Goal: Check status: Check status

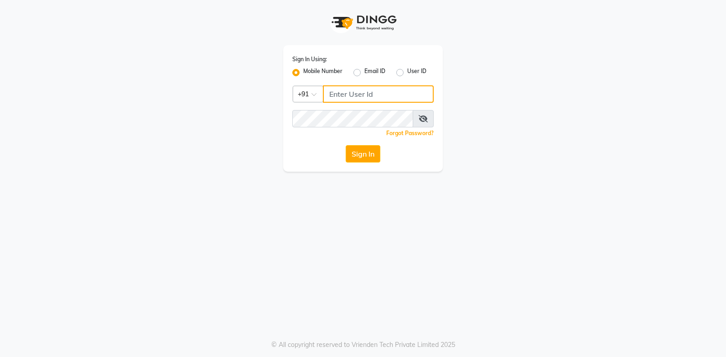
click at [386, 96] on input "Username" at bounding box center [378, 93] width 111 height 17
type input "9966897734"
click at [574, 84] on div "Sign In Using: Mobile Number Email ID User ID Country Code × +91 9966897734 Rem…" at bounding box center [363, 85] width 520 height 171
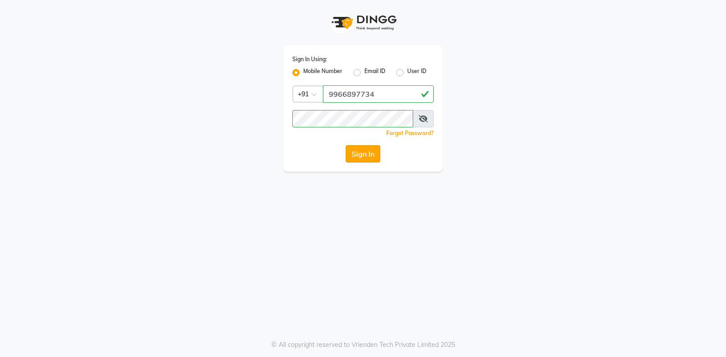
click at [365, 151] on button "Sign In" at bounding box center [363, 153] width 35 height 17
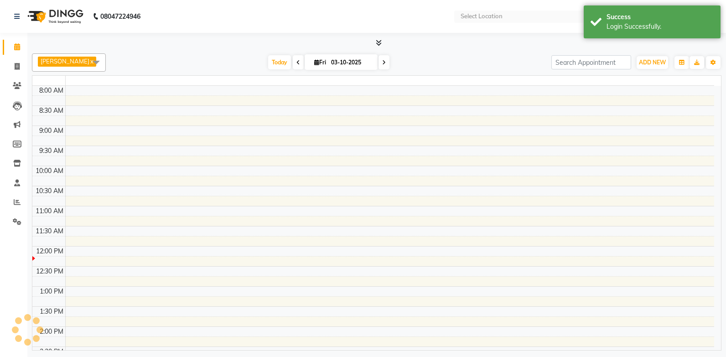
select select "en"
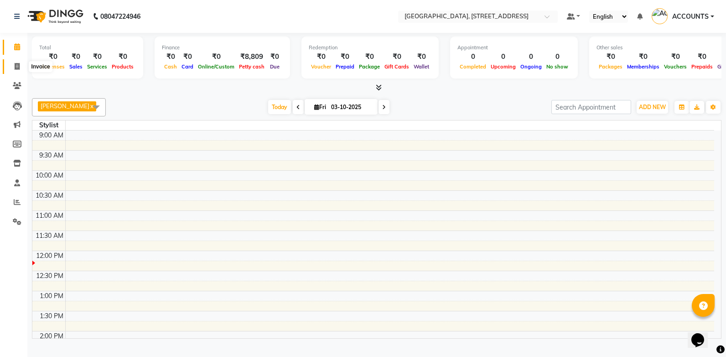
click at [16, 69] on icon at bounding box center [17, 66] width 5 height 7
select select "service"
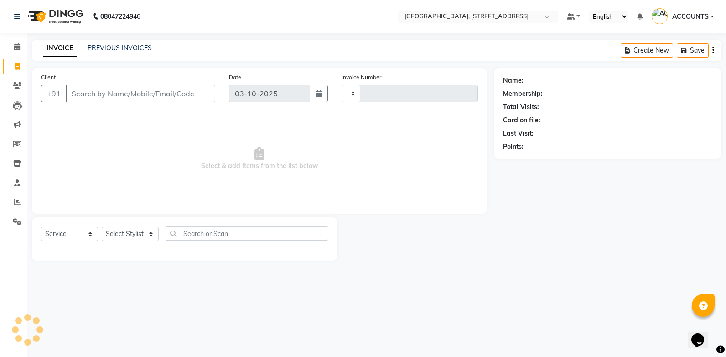
type input "1119"
select select "8062"
click at [143, 46] on link "PREVIOUS INVOICES" at bounding box center [120, 48] width 64 height 8
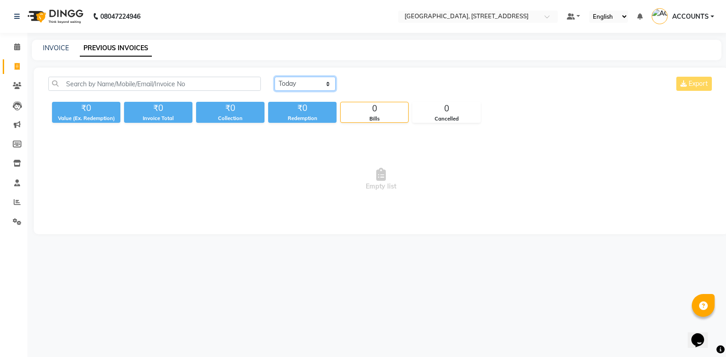
drag, startPoint x: 312, startPoint y: 80, endPoint x: 305, endPoint y: 90, distance: 12.4
click at [312, 80] on select "Today Yesterday Custom Range" at bounding box center [305, 84] width 61 height 14
select select "range"
click at [275, 77] on select "Today Yesterday Custom Range" at bounding box center [305, 84] width 61 height 14
click at [376, 89] on input "03-10-2025" at bounding box center [379, 84] width 64 height 13
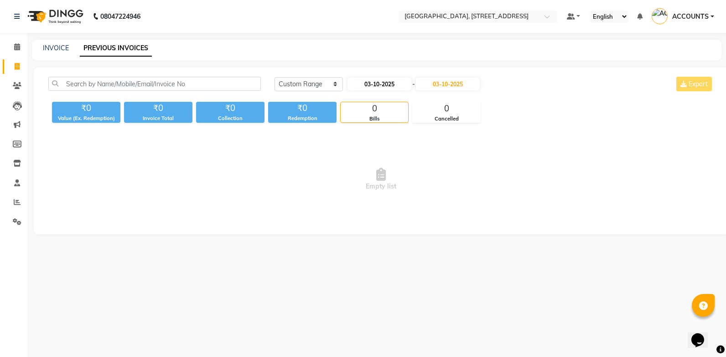
select select "10"
select select "2025"
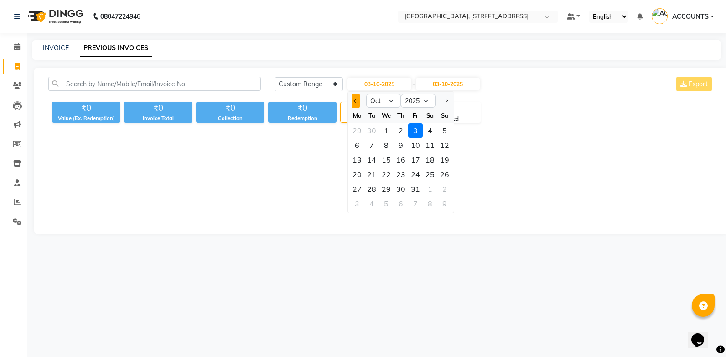
click at [355, 102] on span "Previous month" at bounding box center [356, 101] width 4 height 4
select select "9"
click at [374, 186] on div "30" at bounding box center [371, 188] width 15 height 15
type input "30-09-2025"
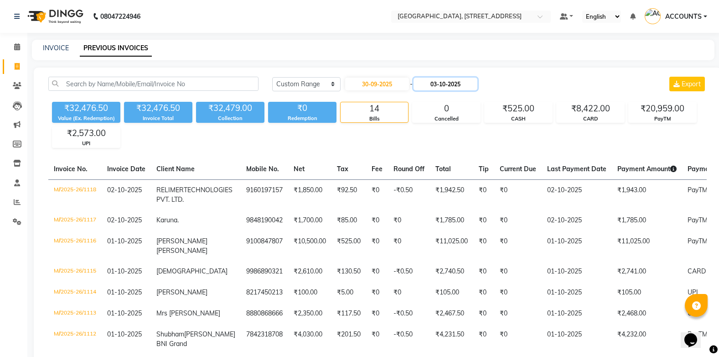
click at [468, 86] on input "03-10-2025" at bounding box center [446, 84] width 64 height 13
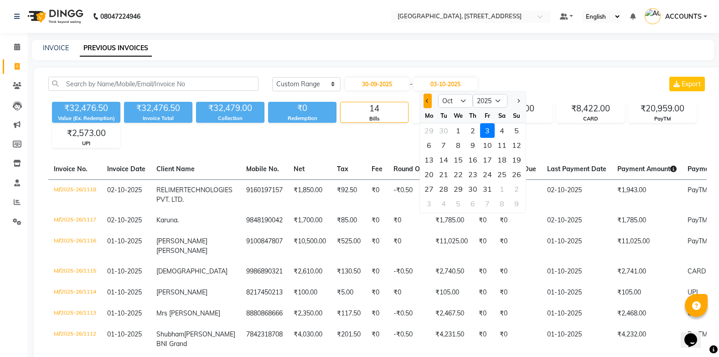
click at [426, 101] on span "Previous month" at bounding box center [428, 101] width 4 height 4
select select "9"
click at [443, 191] on div "30" at bounding box center [443, 188] width 15 height 15
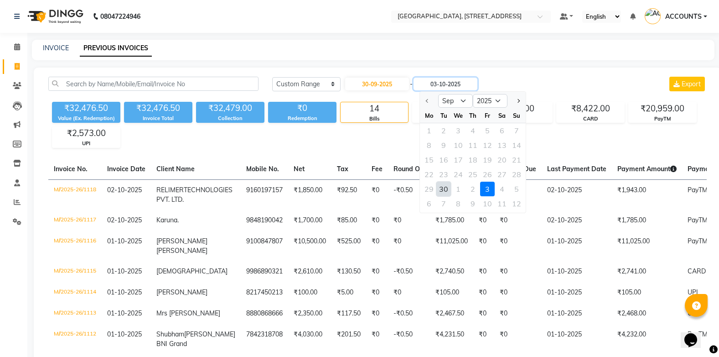
type input "30-09-2025"
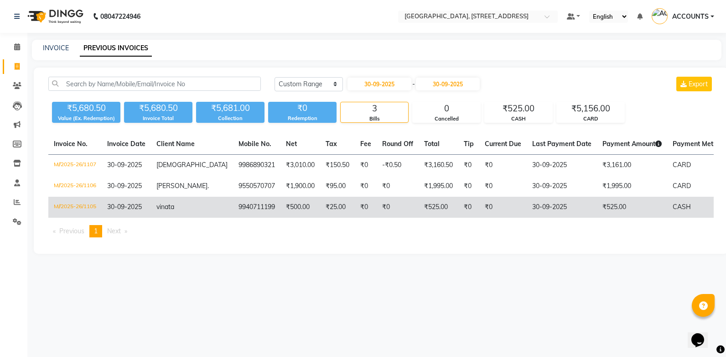
click at [91, 208] on td "M//2025-26/1105" at bounding box center [74, 207] width 53 height 21
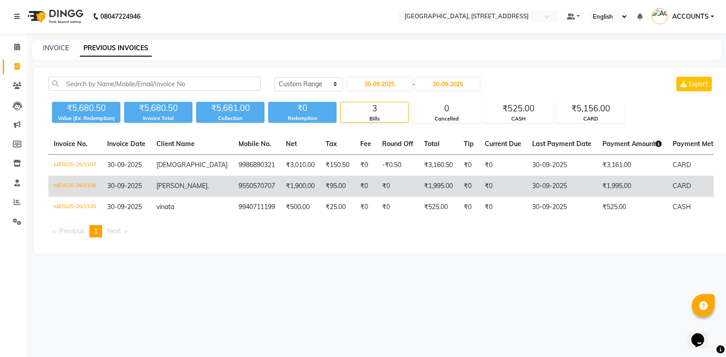
click at [104, 186] on td "30-09-2025" at bounding box center [126, 186] width 49 height 21
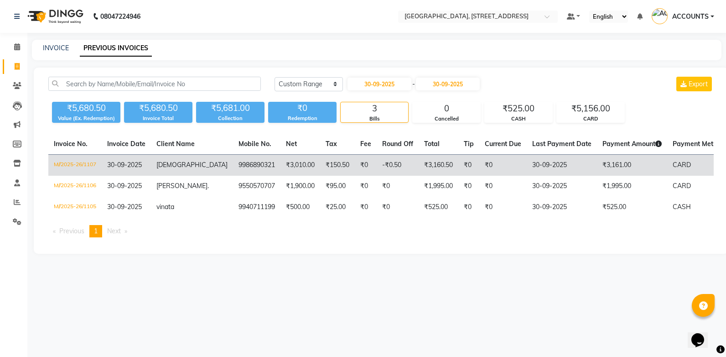
click at [99, 164] on td "M//2025-26/1107" at bounding box center [74, 165] width 53 height 21
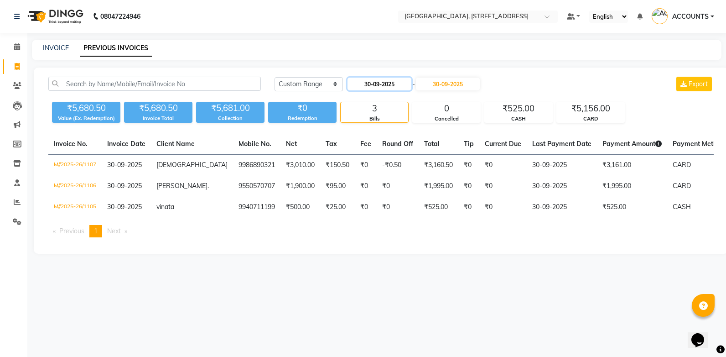
click at [403, 86] on input "30-09-2025" at bounding box center [379, 84] width 64 height 13
select select "9"
select select "2025"
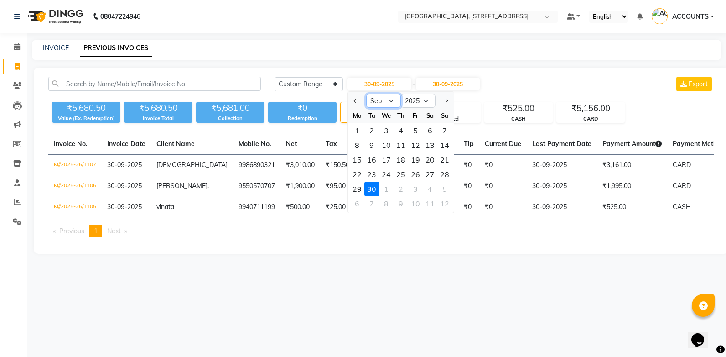
click at [393, 100] on select "Jan Feb Mar Apr May Jun Jul Aug Sep Oct Nov Dec" at bounding box center [383, 101] width 35 height 14
select select "10"
click at [366, 94] on select "Jan Feb Mar Apr May Jun Jul Aug Sep Oct Nov Dec" at bounding box center [383, 101] width 35 height 14
click at [388, 130] on div "1" at bounding box center [386, 130] width 15 height 15
type input "01-10-2025"
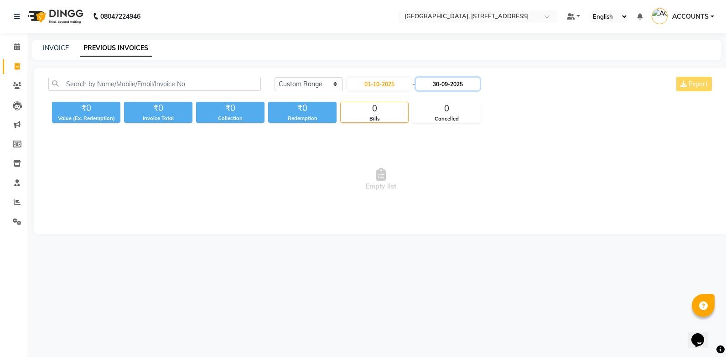
click at [453, 87] on input "30-09-2025" at bounding box center [448, 84] width 64 height 13
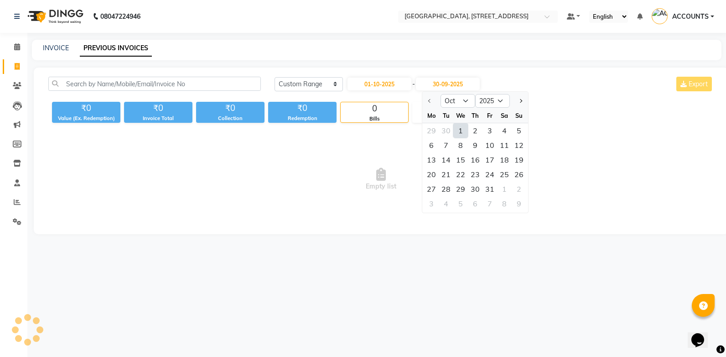
click at [460, 133] on div "1" at bounding box center [460, 130] width 15 height 15
type input "01-10-2025"
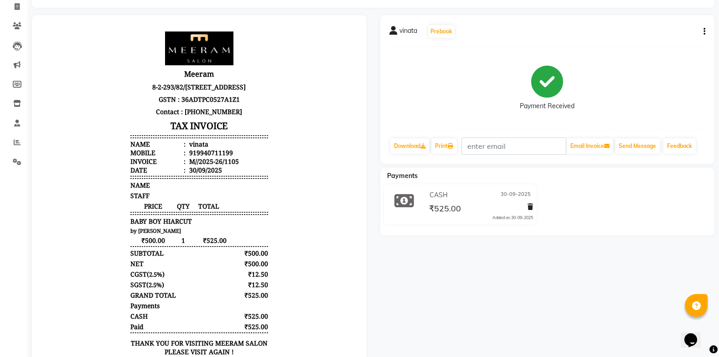
scroll to position [123, 0]
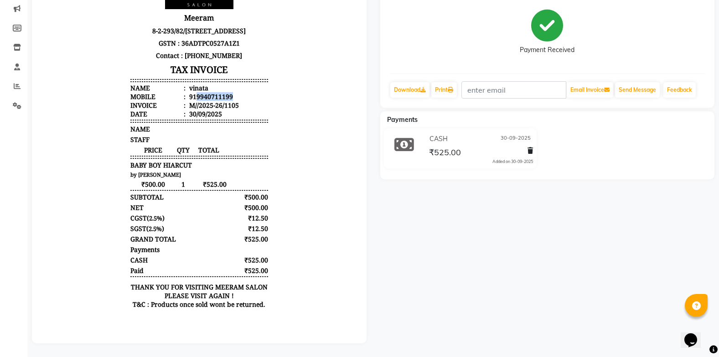
drag, startPoint x: 190, startPoint y: 109, endPoint x: 236, endPoint y: 109, distance: 45.6
click at [236, 101] on li "Mobile : 919940711199" at bounding box center [199, 96] width 138 height 9
copy div "9940711199"
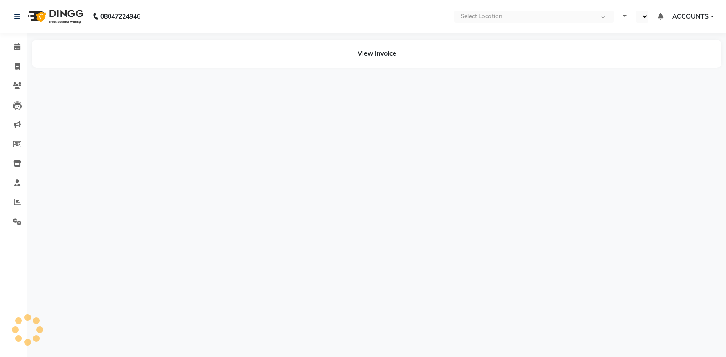
select select "en"
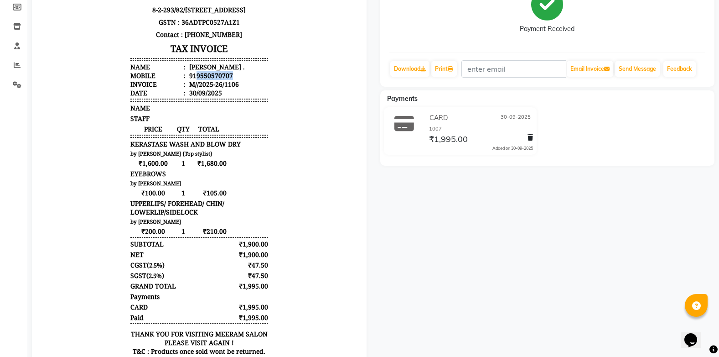
drag, startPoint x: 191, startPoint y: 83, endPoint x: 235, endPoint y: 85, distance: 44.3
click at [235, 80] on li "Mobile : 919550570707" at bounding box center [199, 75] width 138 height 9
copy div "9550570707"
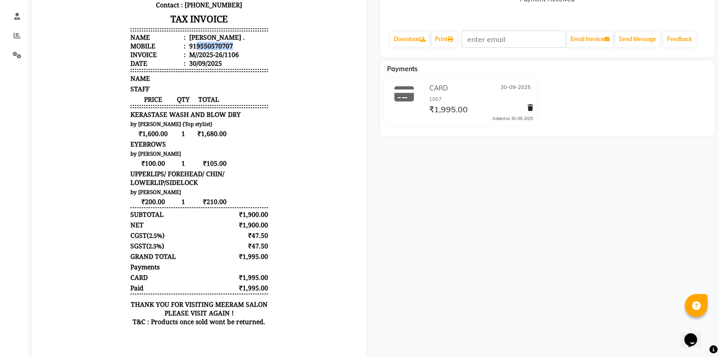
scroll to position [182, 0]
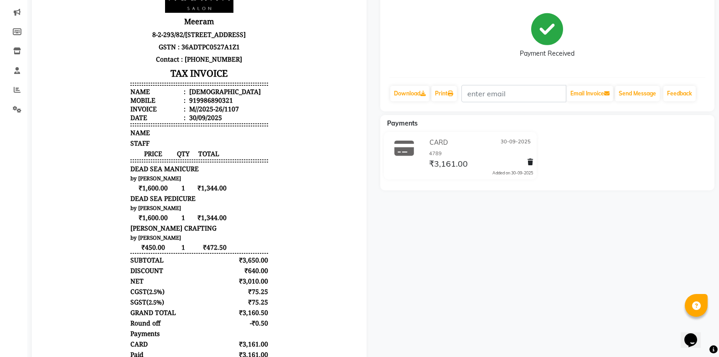
scroll to position [112, 0]
drag, startPoint x: 190, startPoint y: 117, endPoint x: 230, endPoint y: 121, distance: 40.3
click at [230, 105] on li "Mobile : 919986890321" at bounding box center [199, 100] width 138 height 9
copy div "9986890321"
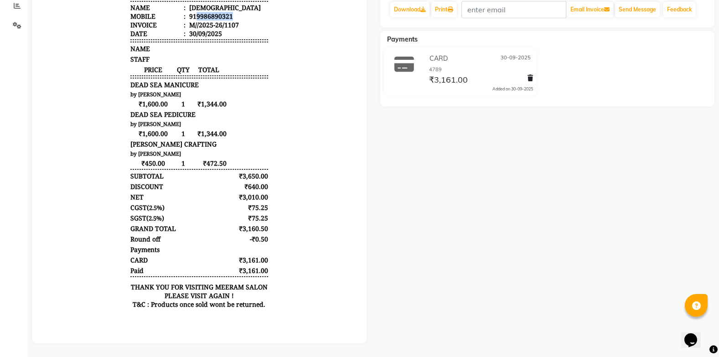
scroll to position [203, 0]
